Goal: Task Accomplishment & Management: Use online tool/utility

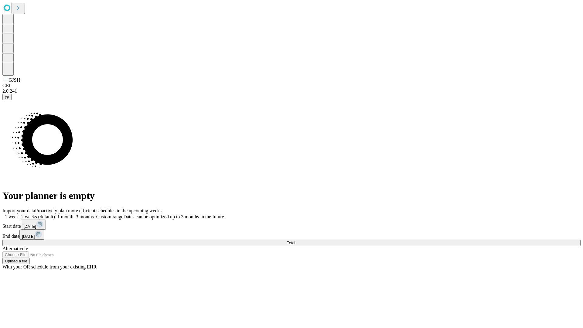
click at [296, 241] on span "Fetch" at bounding box center [291, 243] width 10 height 5
